Goal: Find specific page/section: Find specific page/section

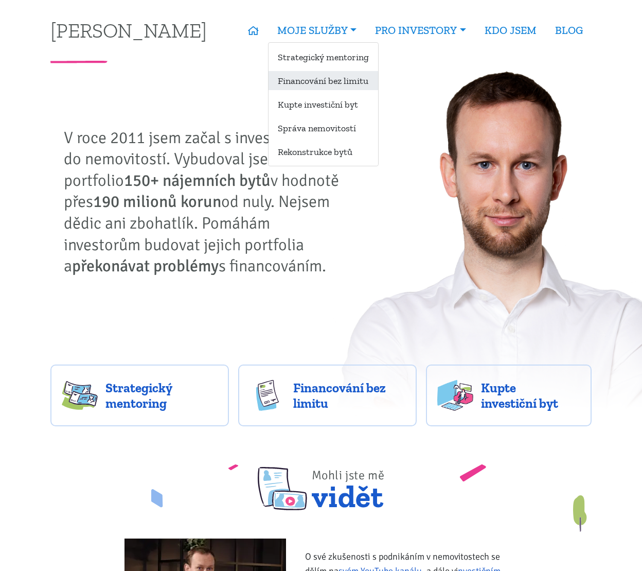
click at [313, 80] on link "Financování bez limitu" at bounding box center [324, 80] width 110 height 19
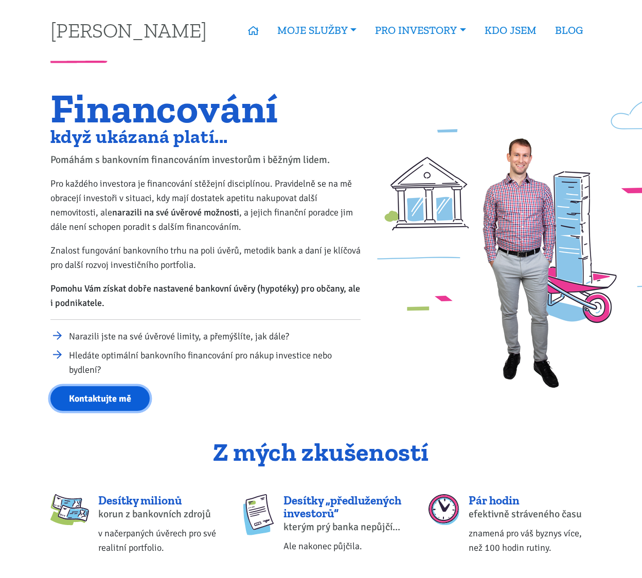
click at [103, 400] on link "Kontaktujte mě" at bounding box center [99, 398] width 99 height 25
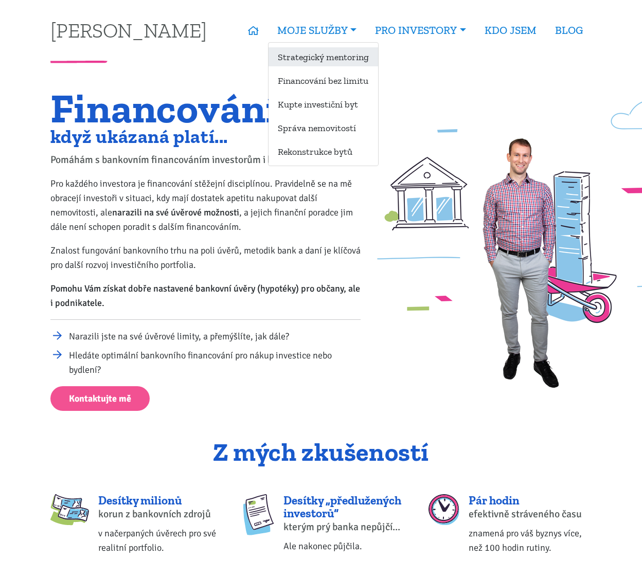
click at [304, 58] on link "Strategický mentoring" at bounding box center [324, 56] width 110 height 19
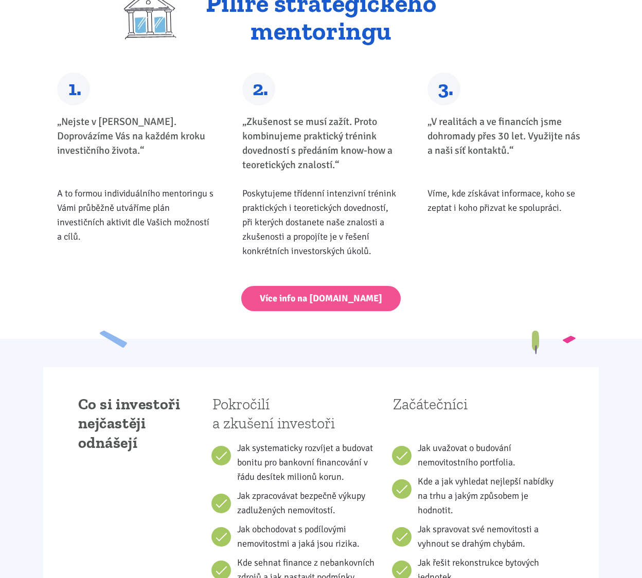
scroll to position [463, 0]
